Goal: Task Accomplishment & Management: Manage account settings

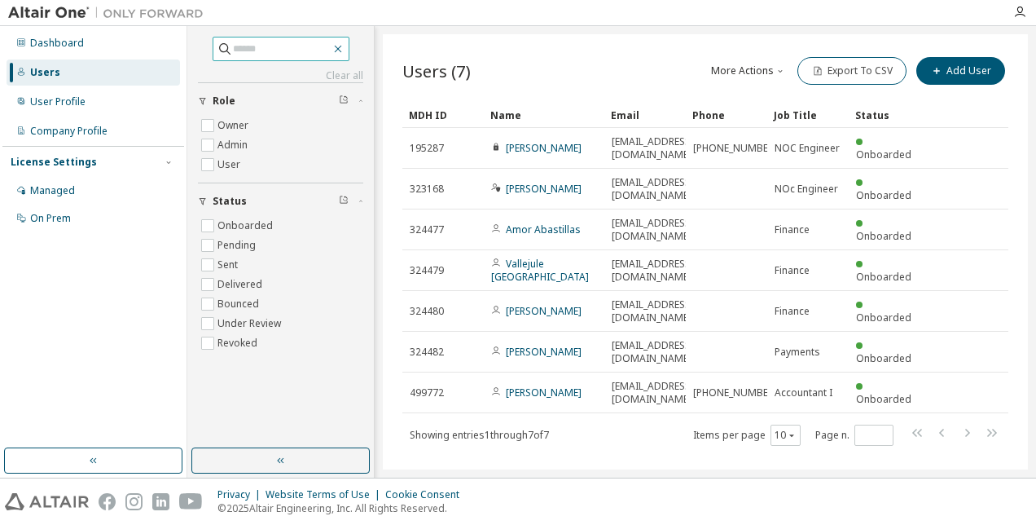
click at [345, 51] on icon "button" at bounding box center [338, 48] width 13 height 13
click at [341, 47] on icon "button" at bounding box center [337, 49] width 7 height 7
click at [345, 49] on icon "button" at bounding box center [338, 48] width 13 height 13
click at [1018, 13] on icon "button" at bounding box center [1020, 12] width 13 height 13
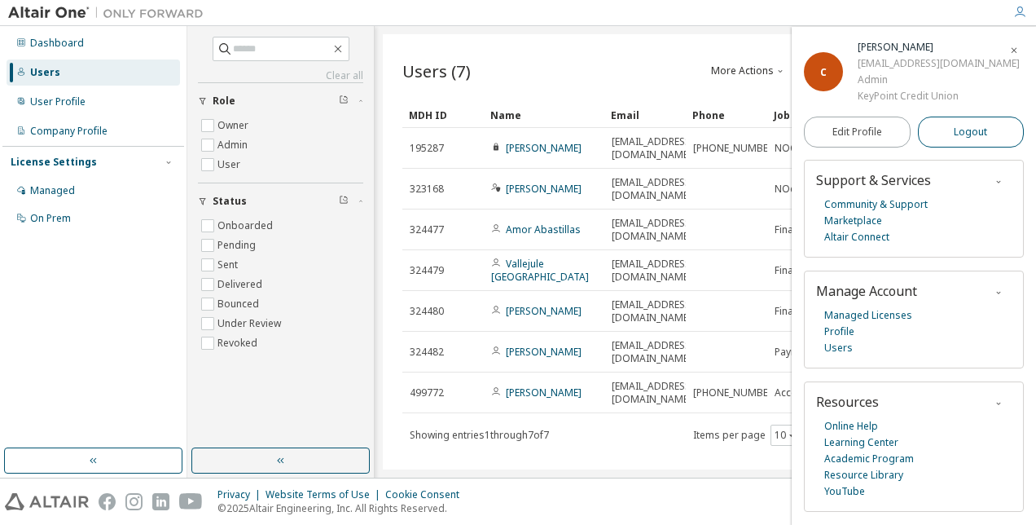
click at [974, 126] on span "Logout" at bounding box center [970, 132] width 33 height 16
